Goal: Information Seeking & Learning: Check status

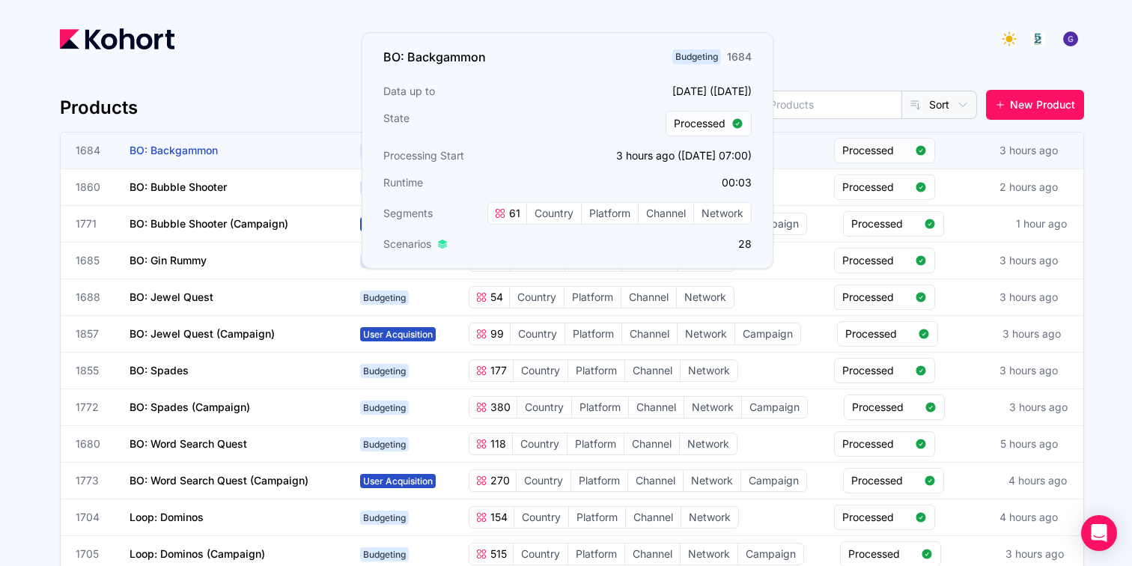
click at [139, 148] on span "BO: Backgammon" at bounding box center [174, 150] width 88 height 13
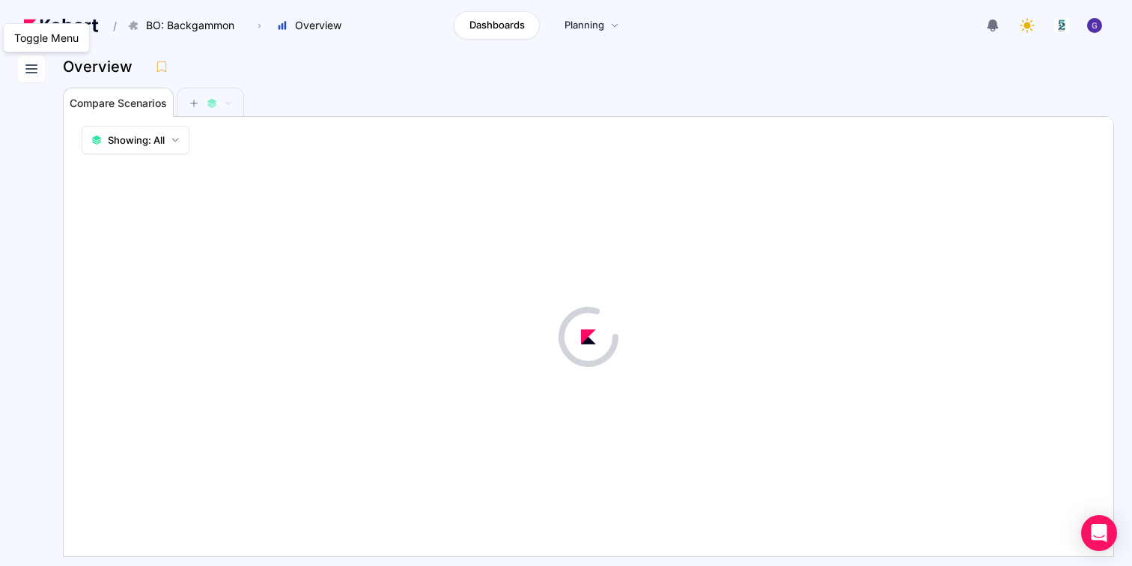
click at [31, 76] on icon at bounding box center [31, 69] width 18 height 18
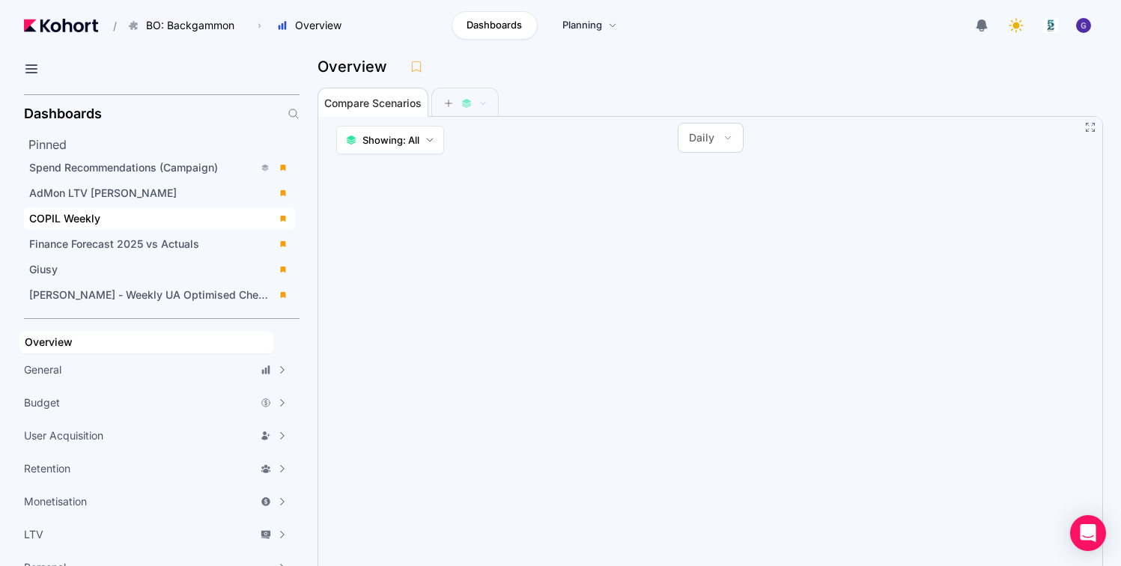
click at [94, 218] on span "COPIL Weekly" at bounding box center [64, 218] width 71 height 13
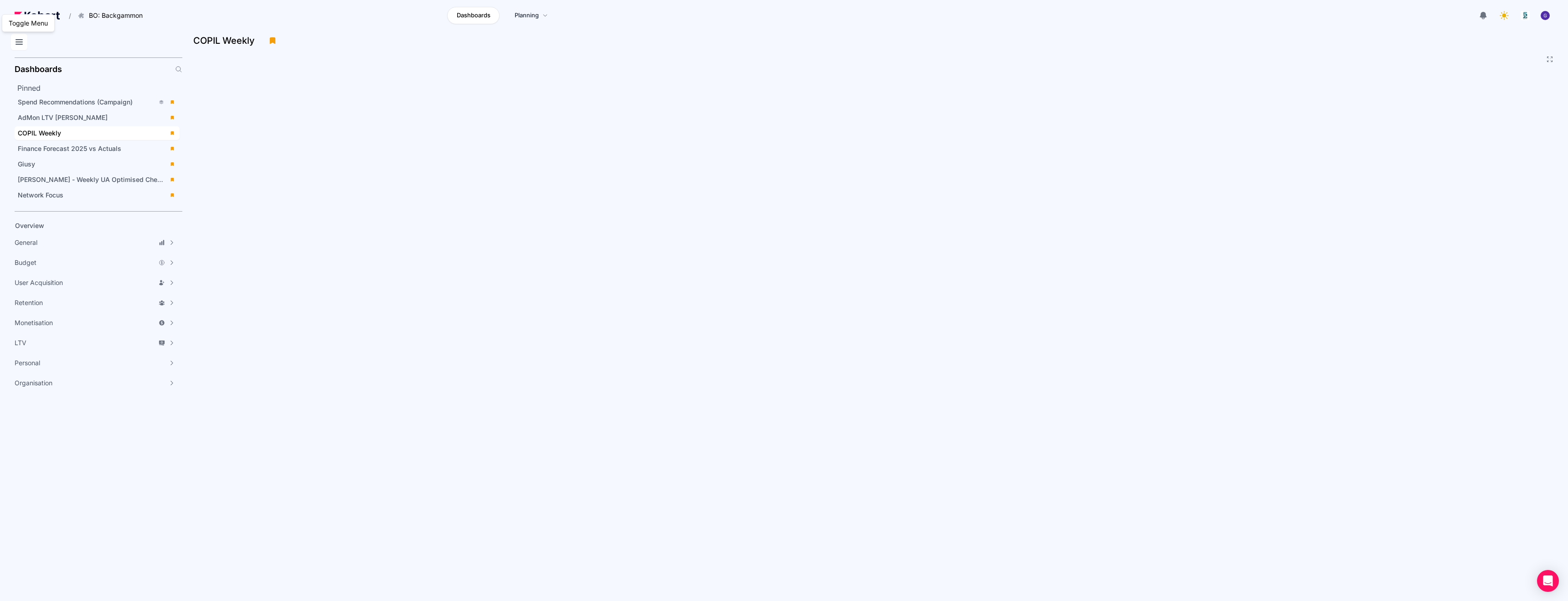
click at [19, 44] on icon at bounding box center [19, 41] width 6 height 4
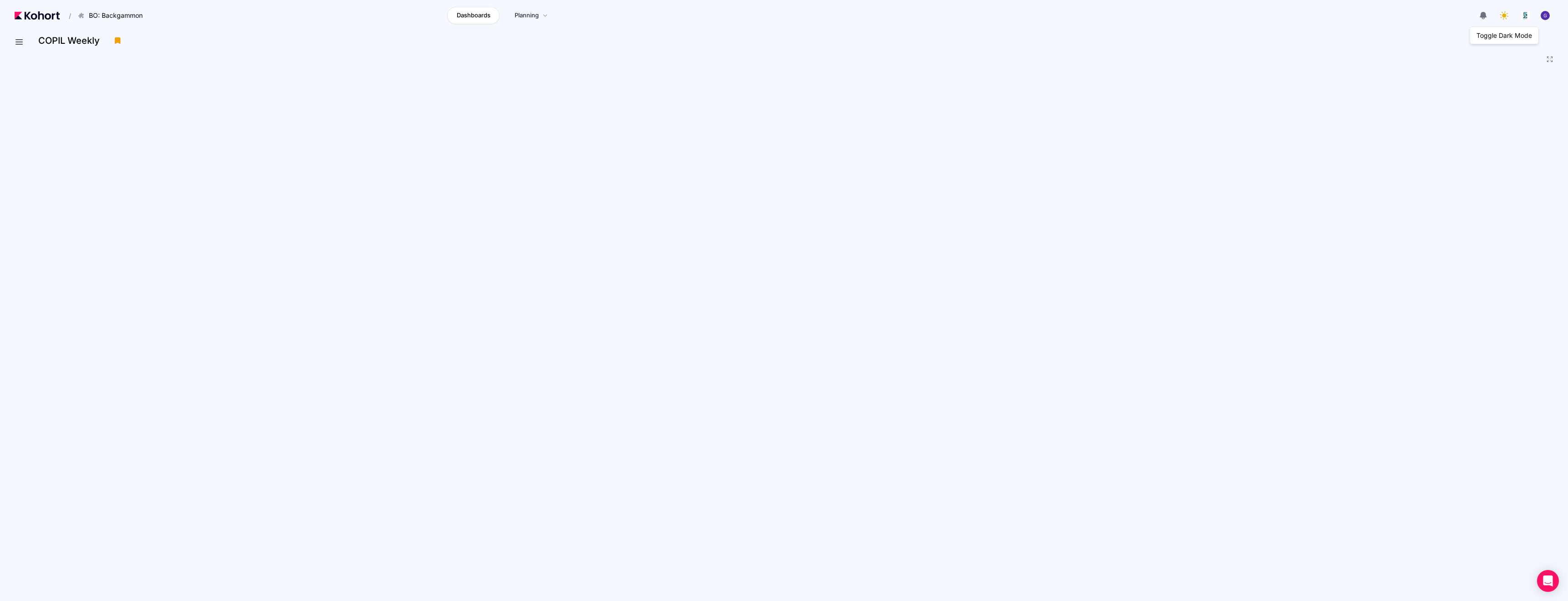
click at [688, 16] on icon at bounding box center [1504, 15] width 13 height 13
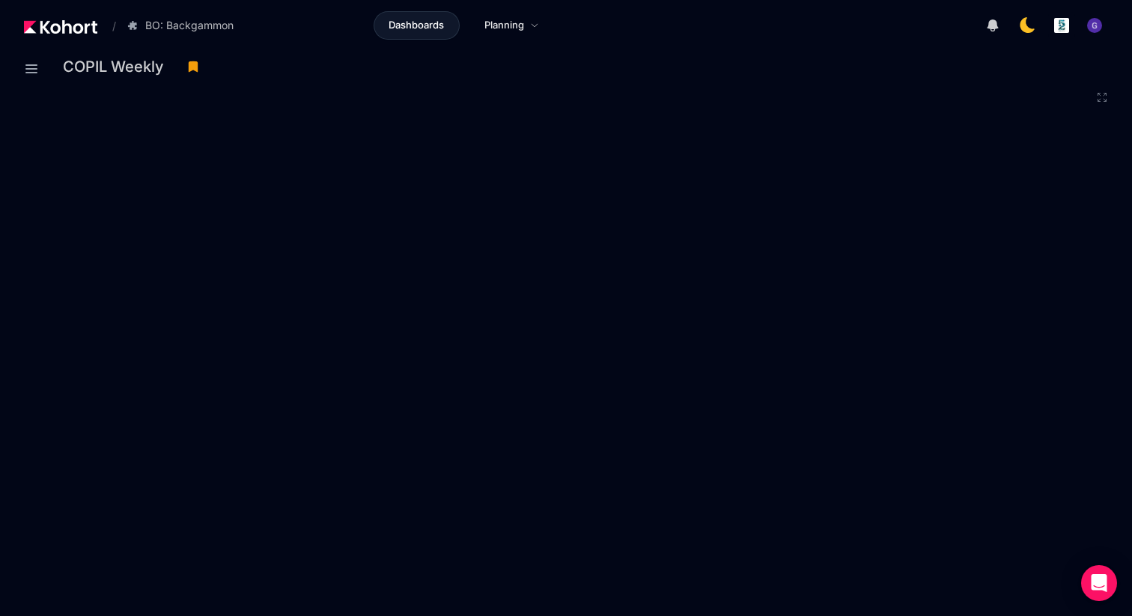
click at [723, 66] on div "COPIL Weekly" at bounding box center [582, 66] width 1039 height 22
click at [580, 38] on div "Dashboards Planning" at bounding box center [463, 25] width 429 height 28
click at [1030, 24] on icon at bounding box center [1027, 25] width 21 height 21
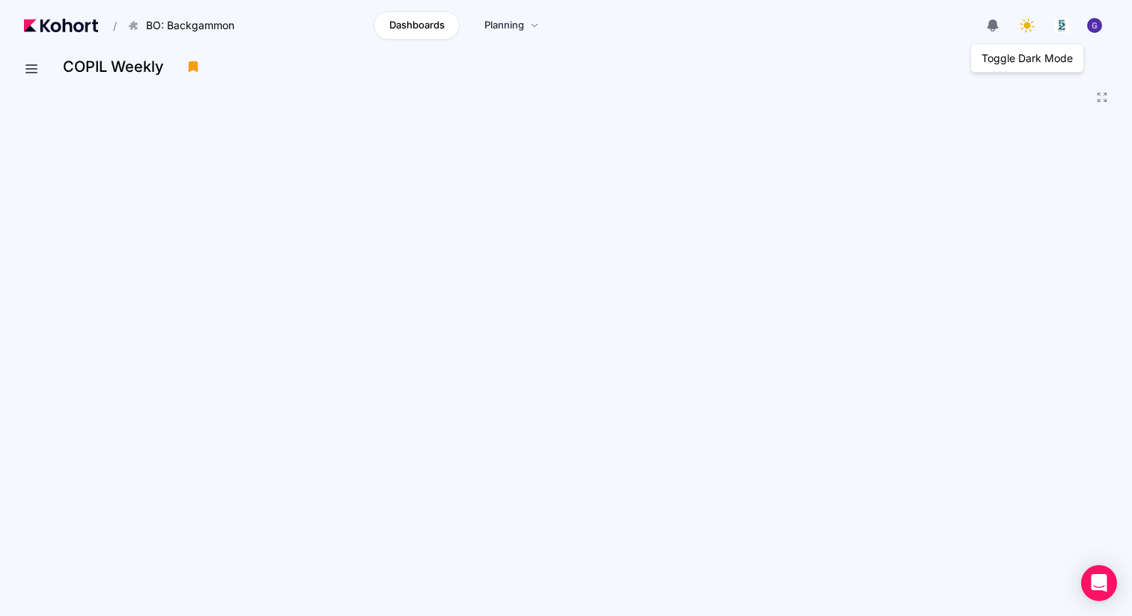
click at [1030, 26] on icon at bounding box center [1026, 24] width 17 height 17
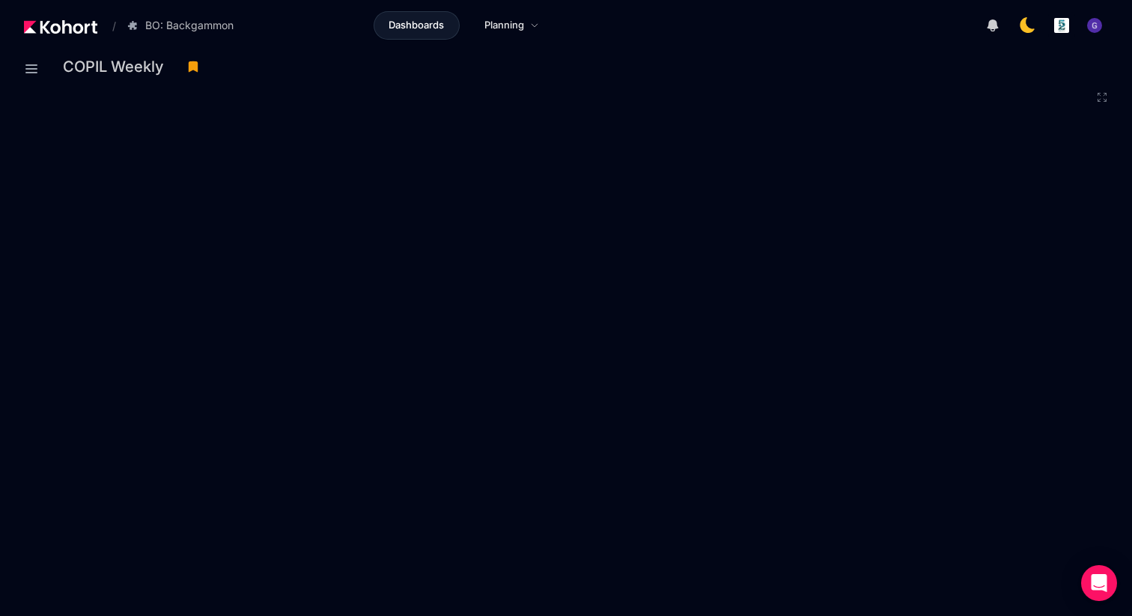
click at [1106, 97] on icon at bounding box center [1102, 97] width 12 height 12
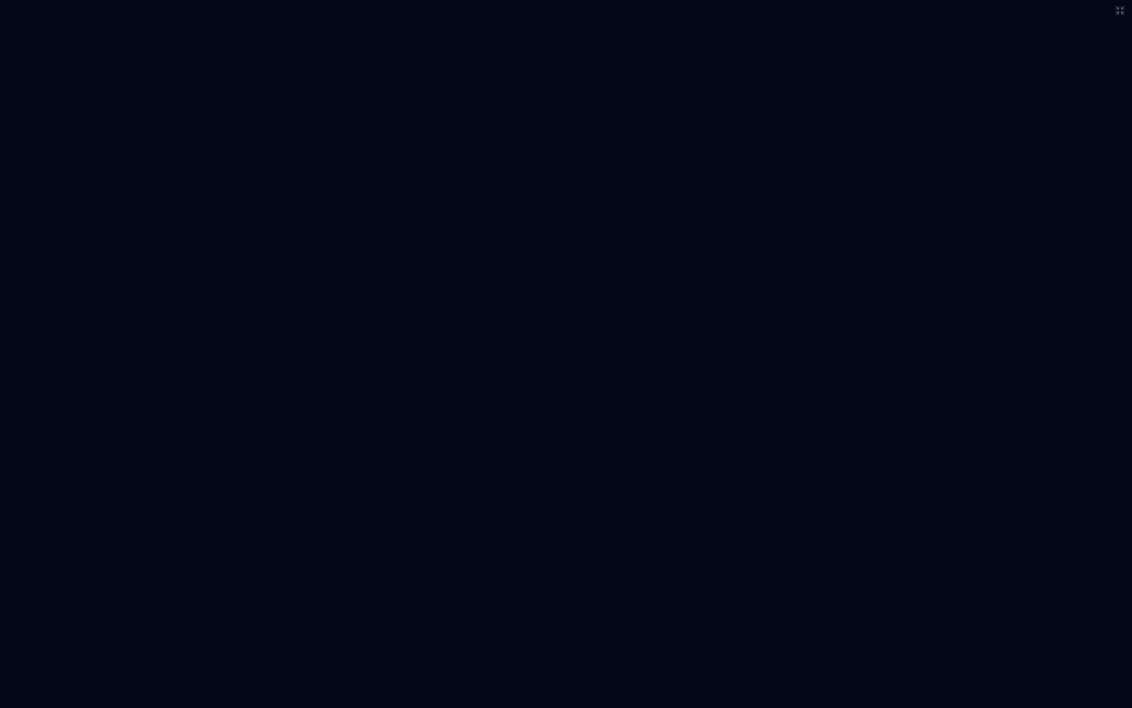
click at [1117, 13] on icon at bounding box center [1121, 11] width 8 height 8
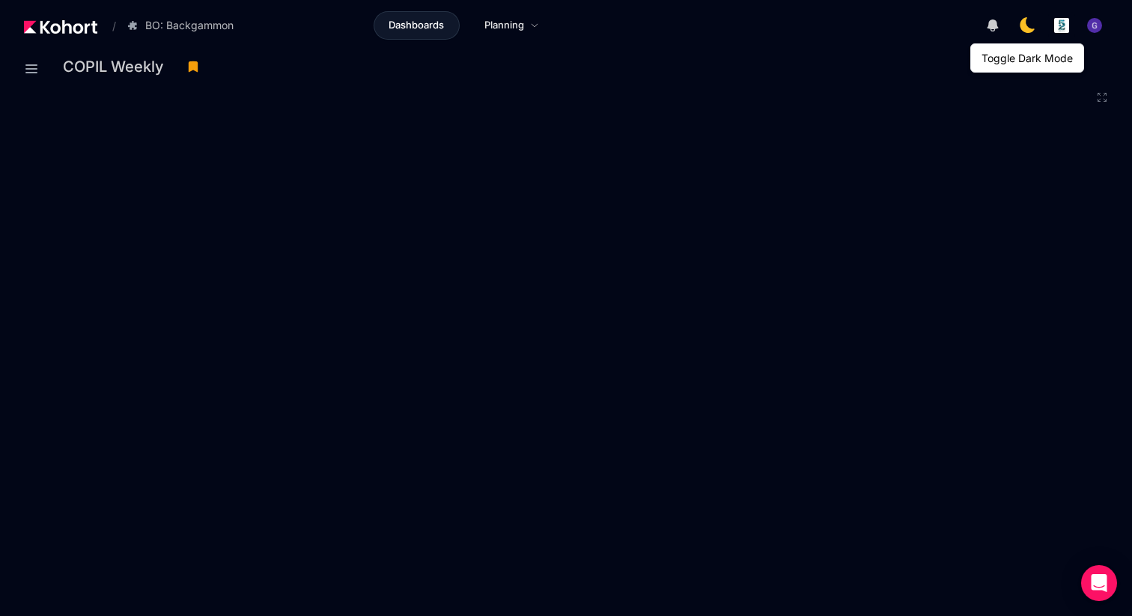
click at [1018, 28] on icon at bounding box center [1027, 25] width 21 height 21
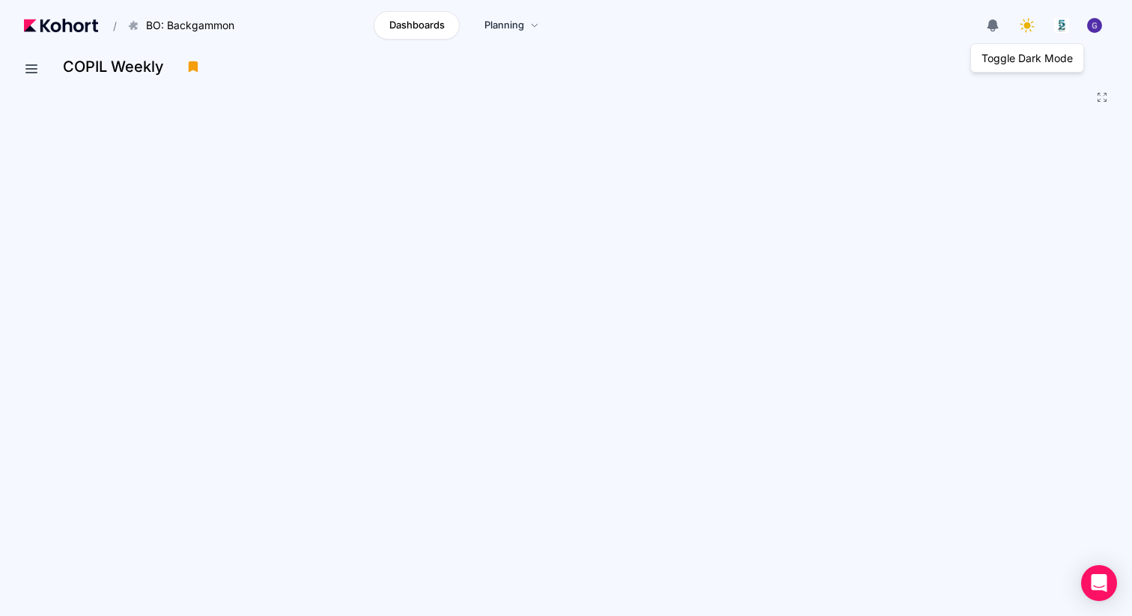
click at [1020, 28] on icon at bounding box center [1027, 25] width 21 height 21
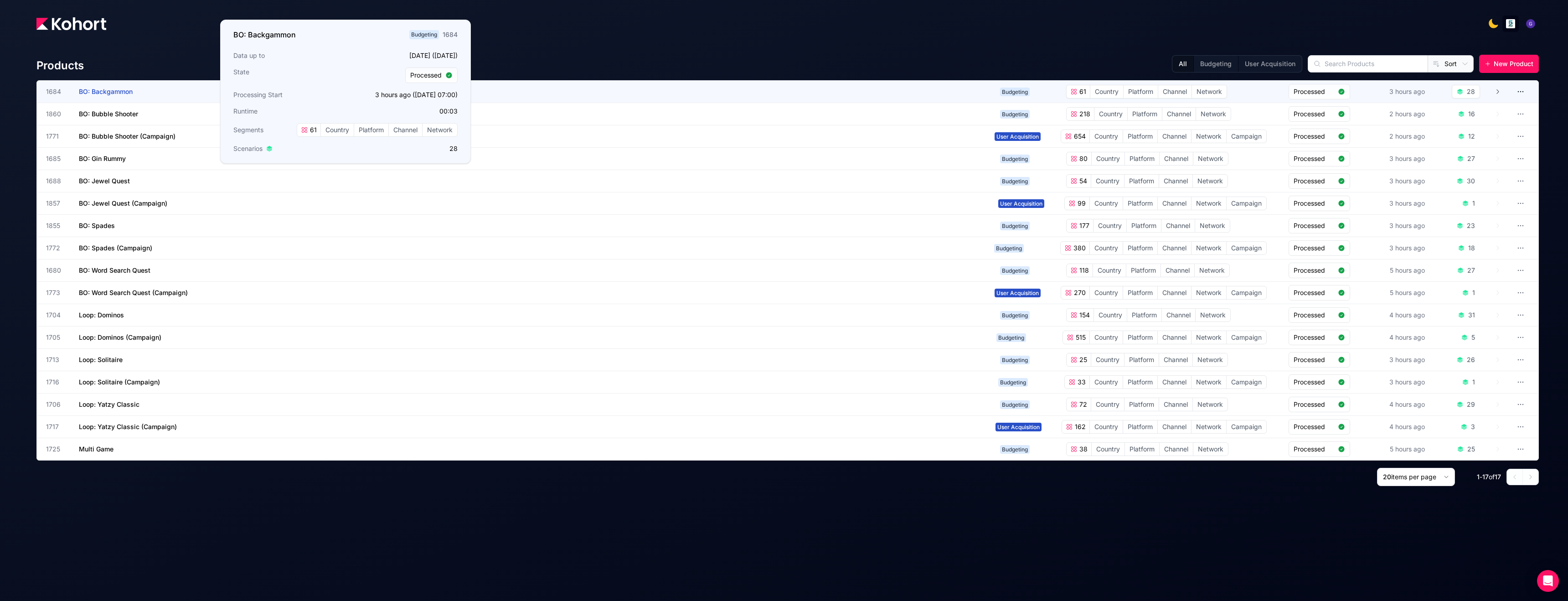
click at [96, 94] on span "BO: Backgammon" at bounding box center [106, 91] width 54 height 8
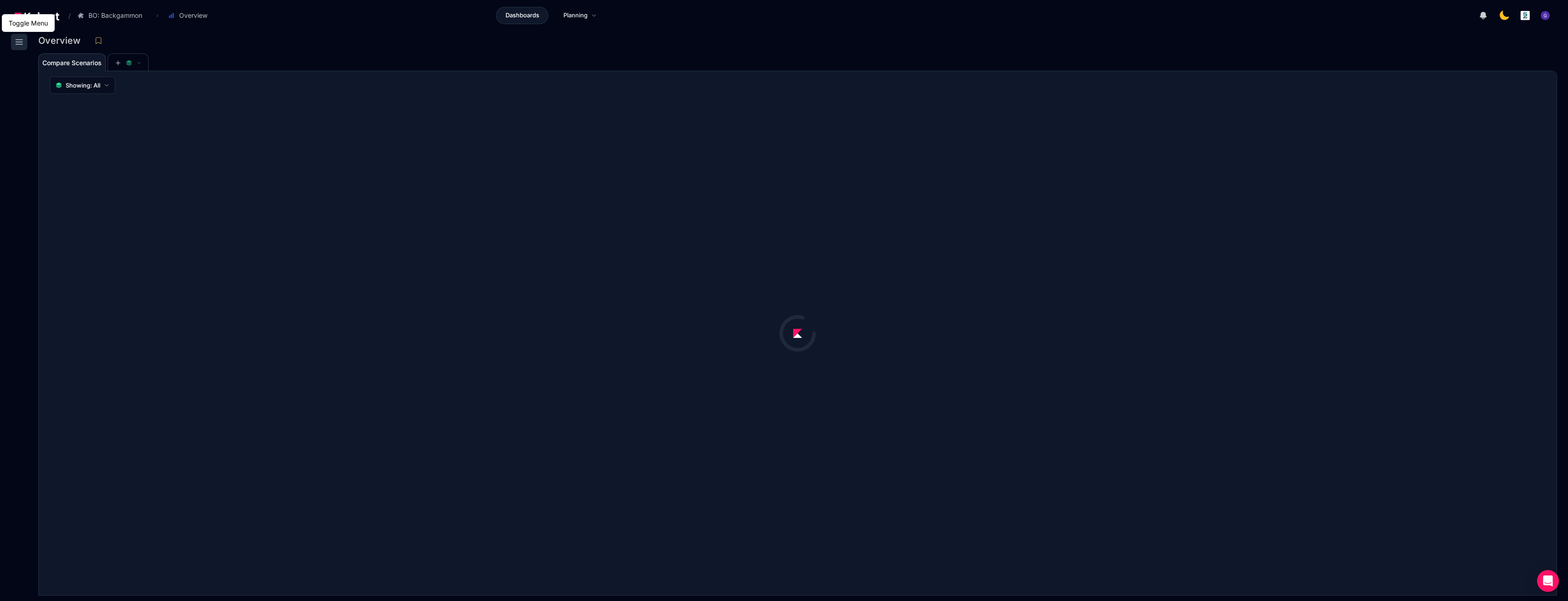
click at [24, 44] on button at bounding box center [19, 41] width 16 height 16
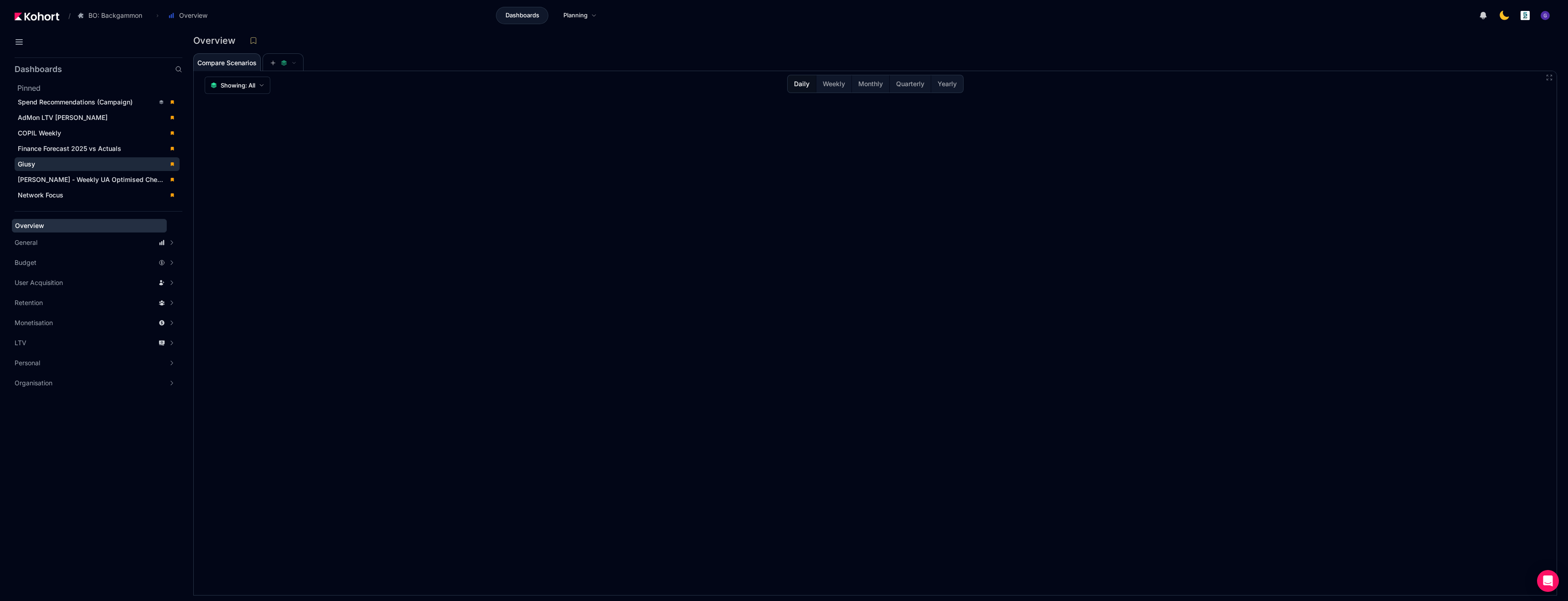
click at [50, 166] on div "Giusy" at bounding box center [91, 164] width 146 height 9
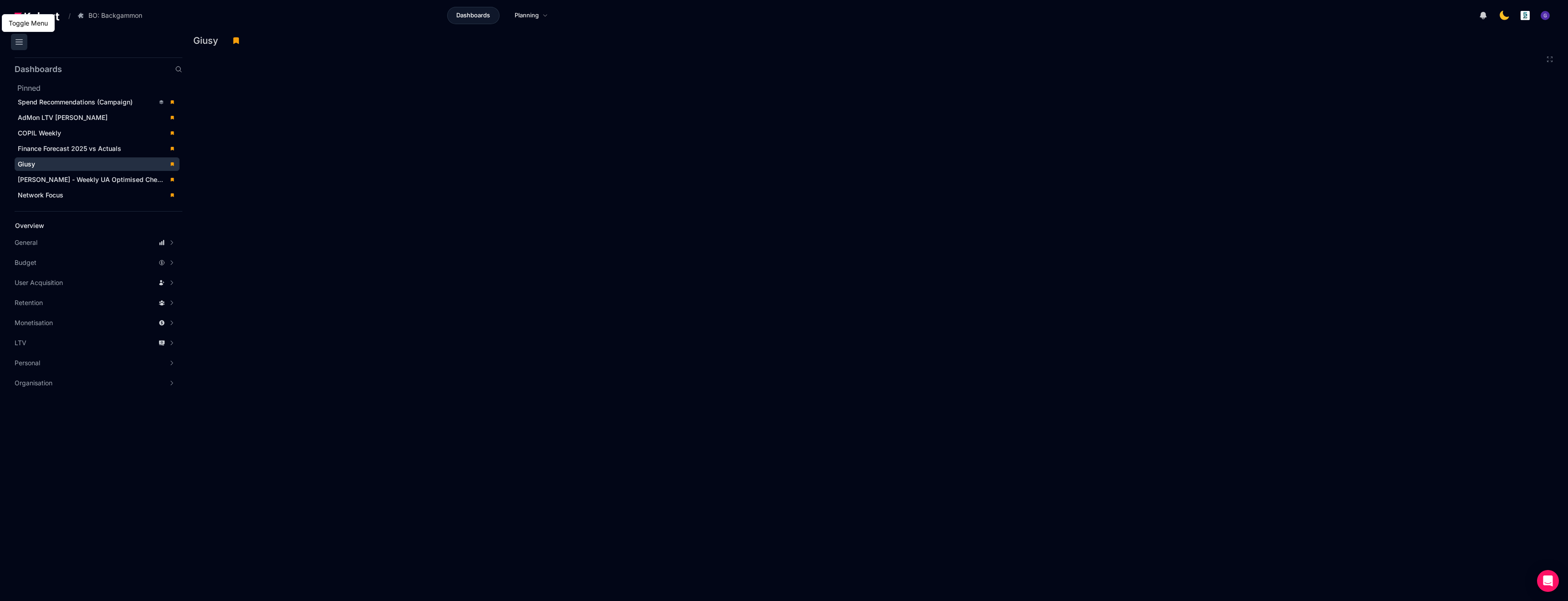
click at [23, 46] on icon at bounding box center [19, 42] width 11 height 11
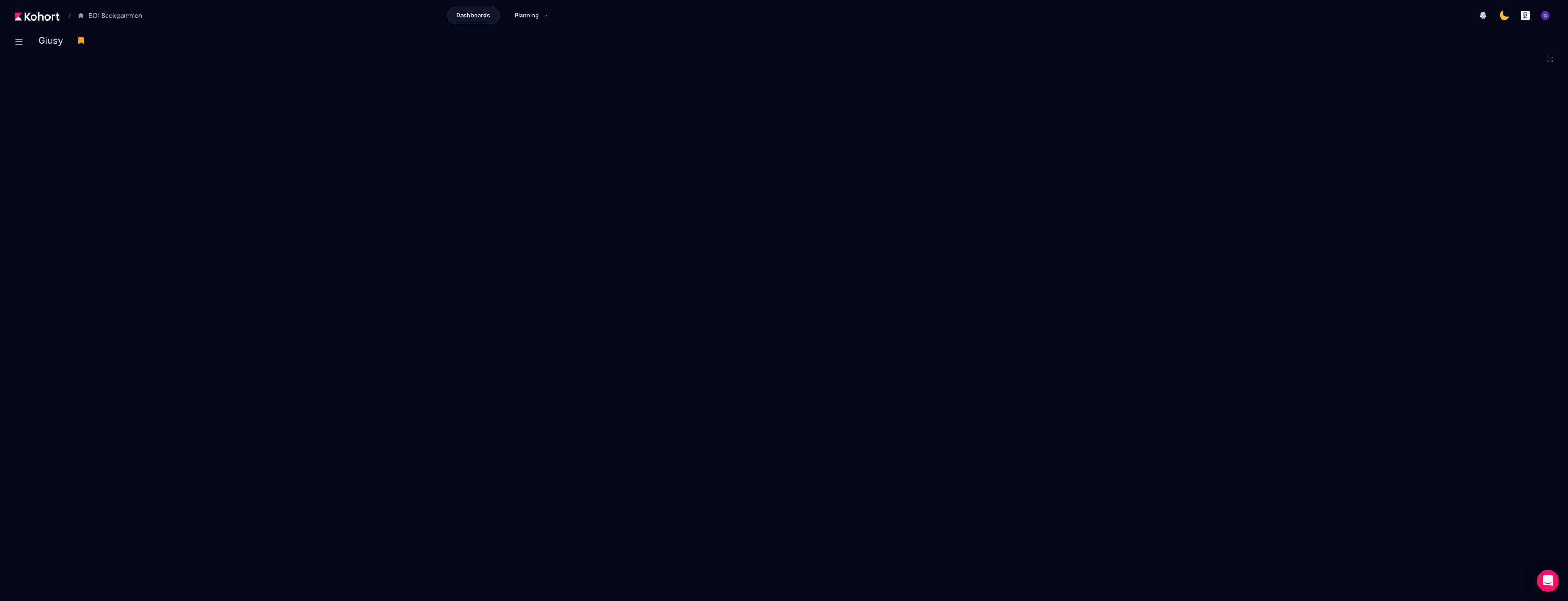
click at [281, 44] on div "Giusy" at bounding box center [794, 40] width 1511 height 13
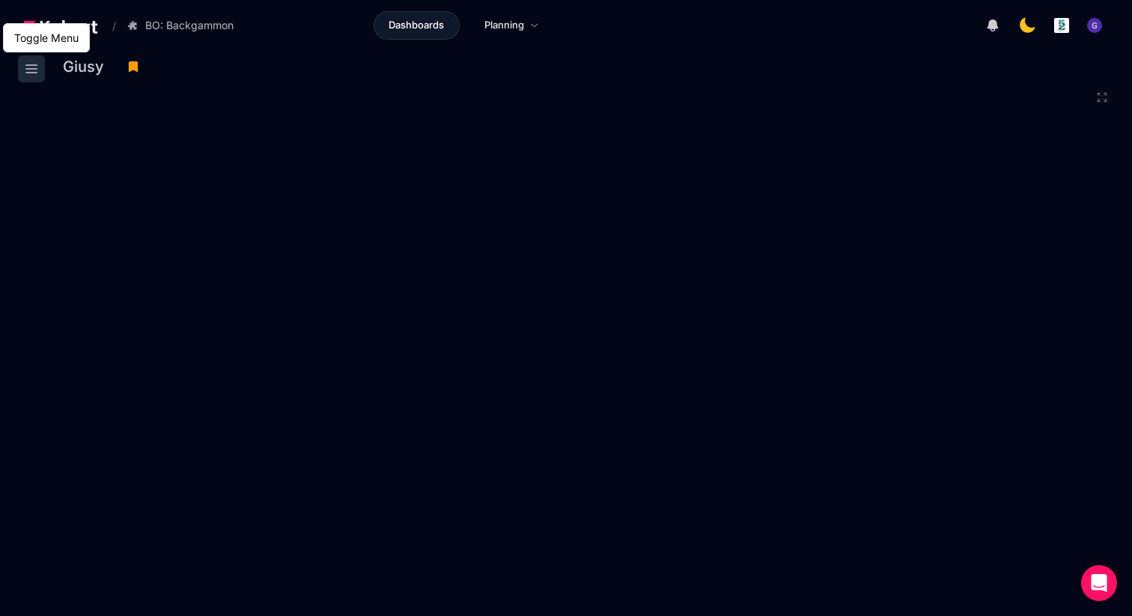
click at [32, 63] on icon at bounding box center [31, 69] width 18 height 18
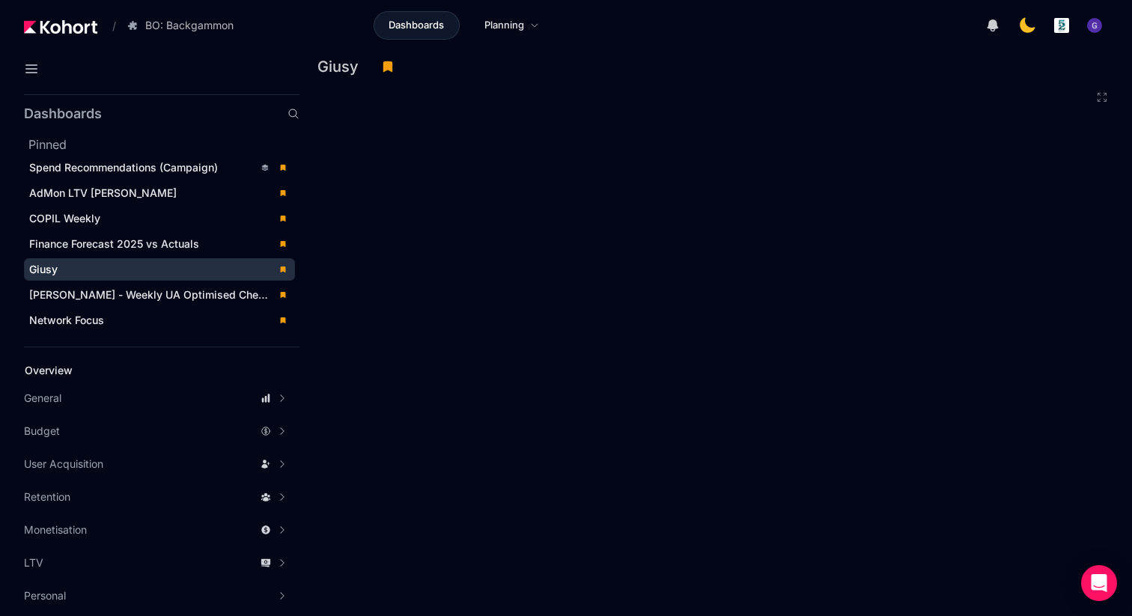
click at [292, 111] on icon at bounding box center [294, 114] width 12 height 12
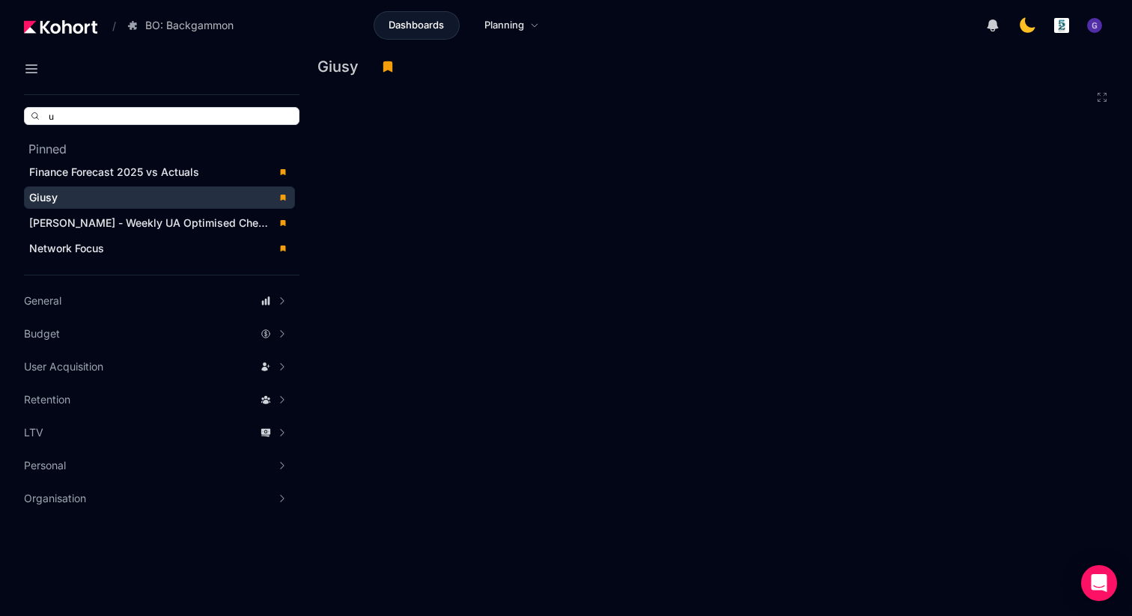
type input "ua"
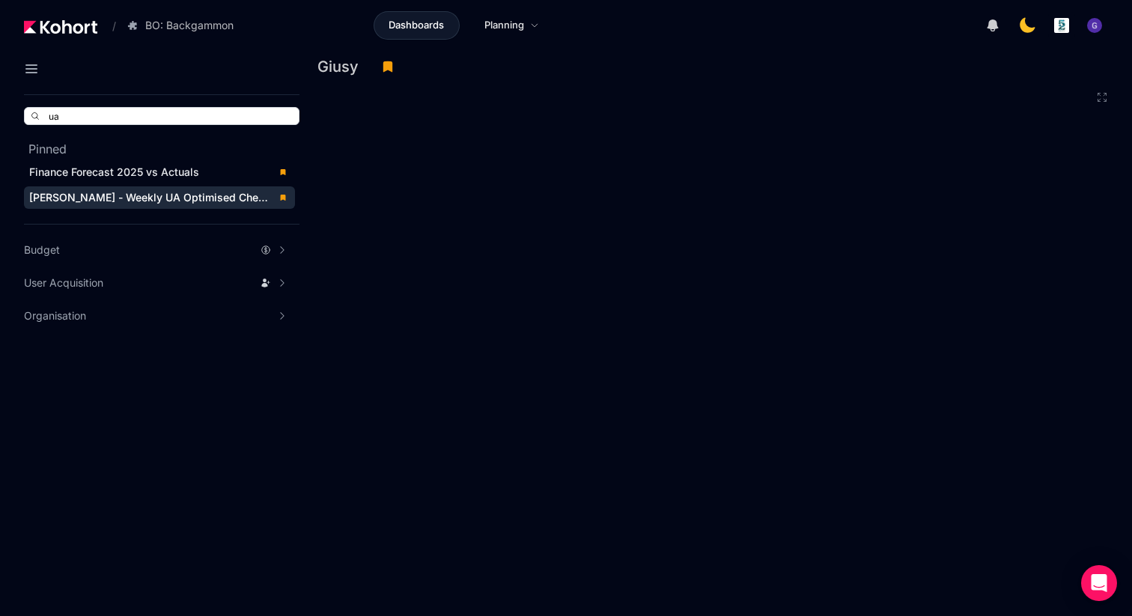
click at [107, 199] on span "[PERSON_NAME] - Weekly UA Optimised Checks vs Budget" at bounding box center [179, 197] width 301 height 13
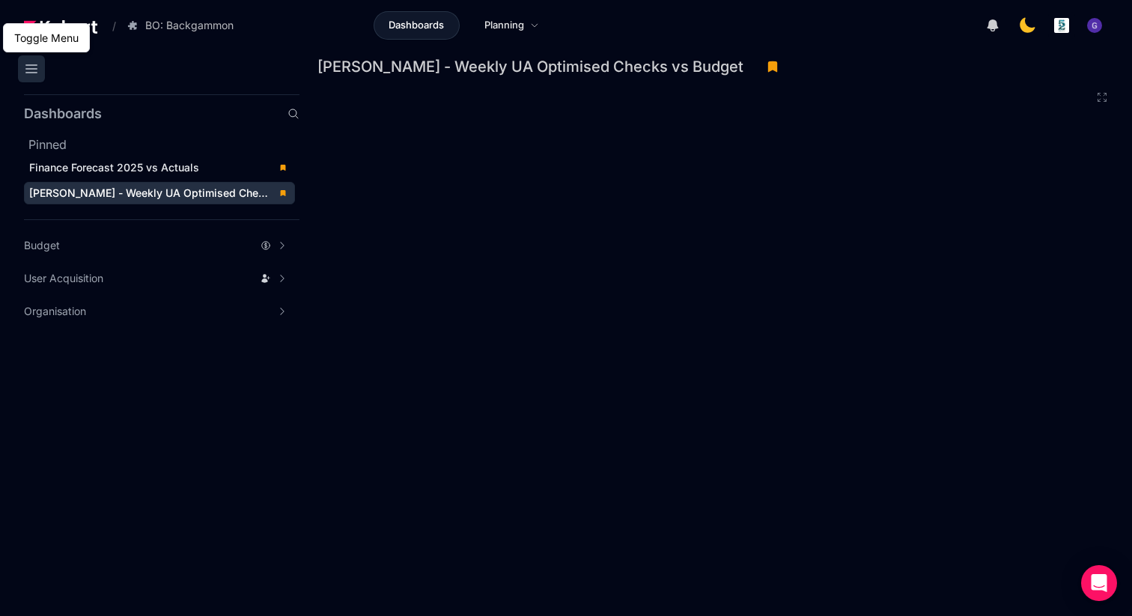
click at [34, 74] on icon at bounding box center [31, 69] width 18 height 18
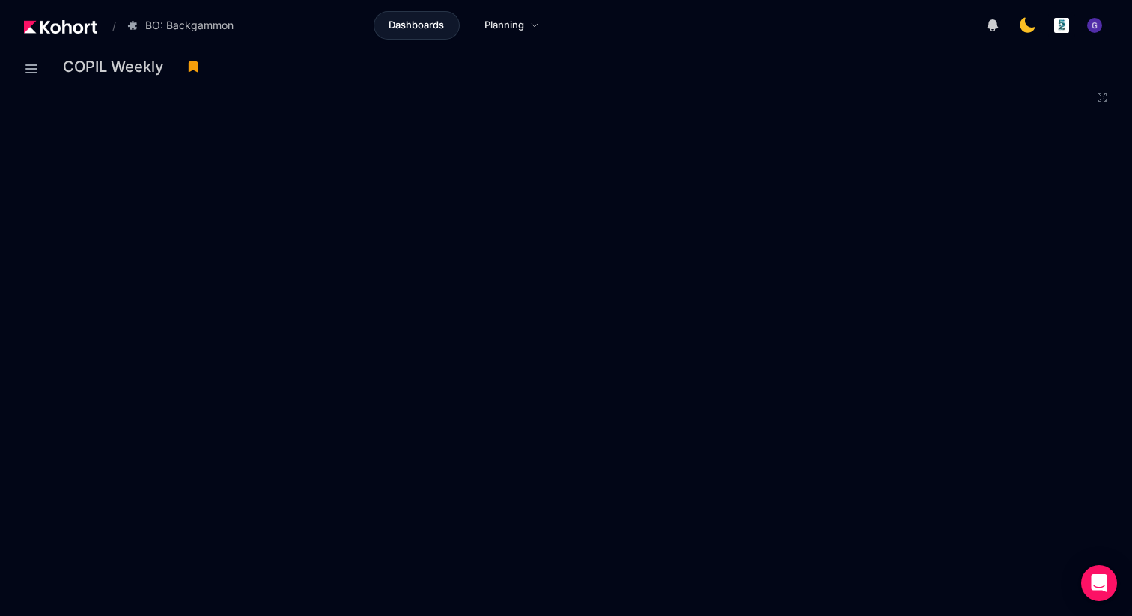
click at [1106, 100] on icon at bounding box center [1103, 98] width 8 height 8
